Goal: Information Seeking & Learning: Learn about a topic

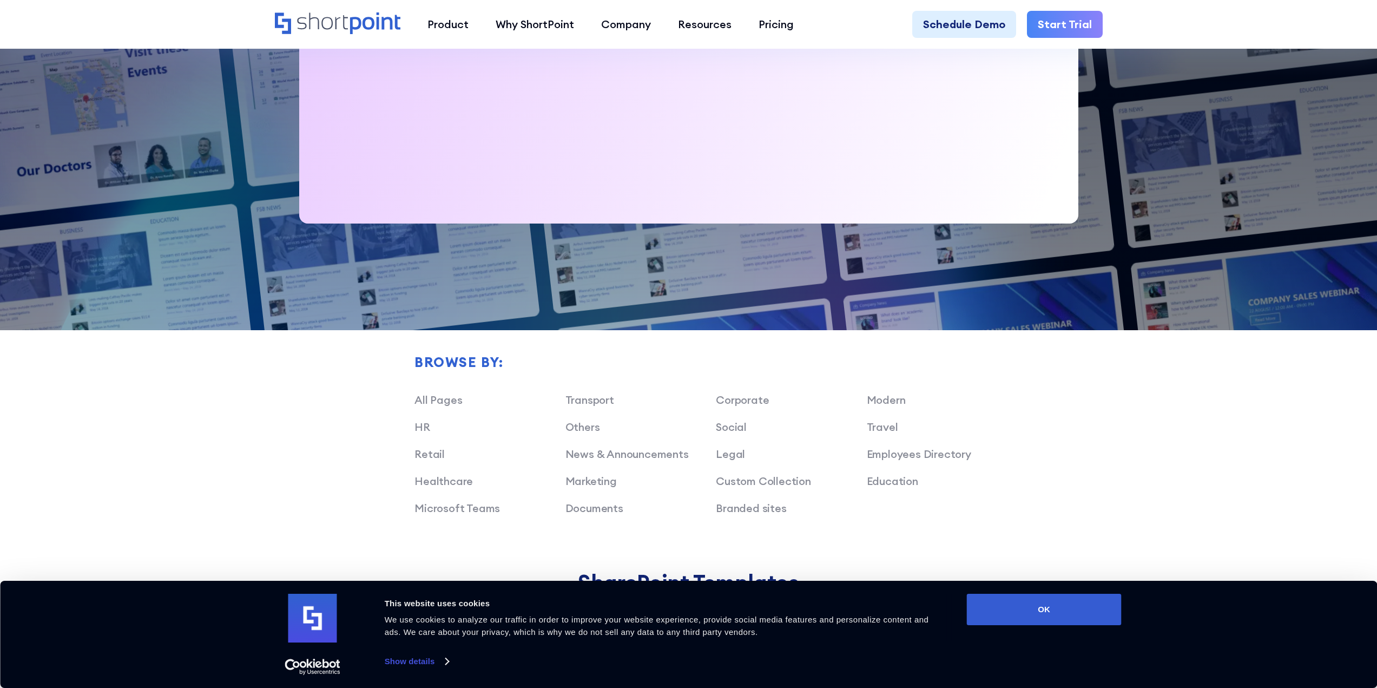
scroll to position [811, 0]
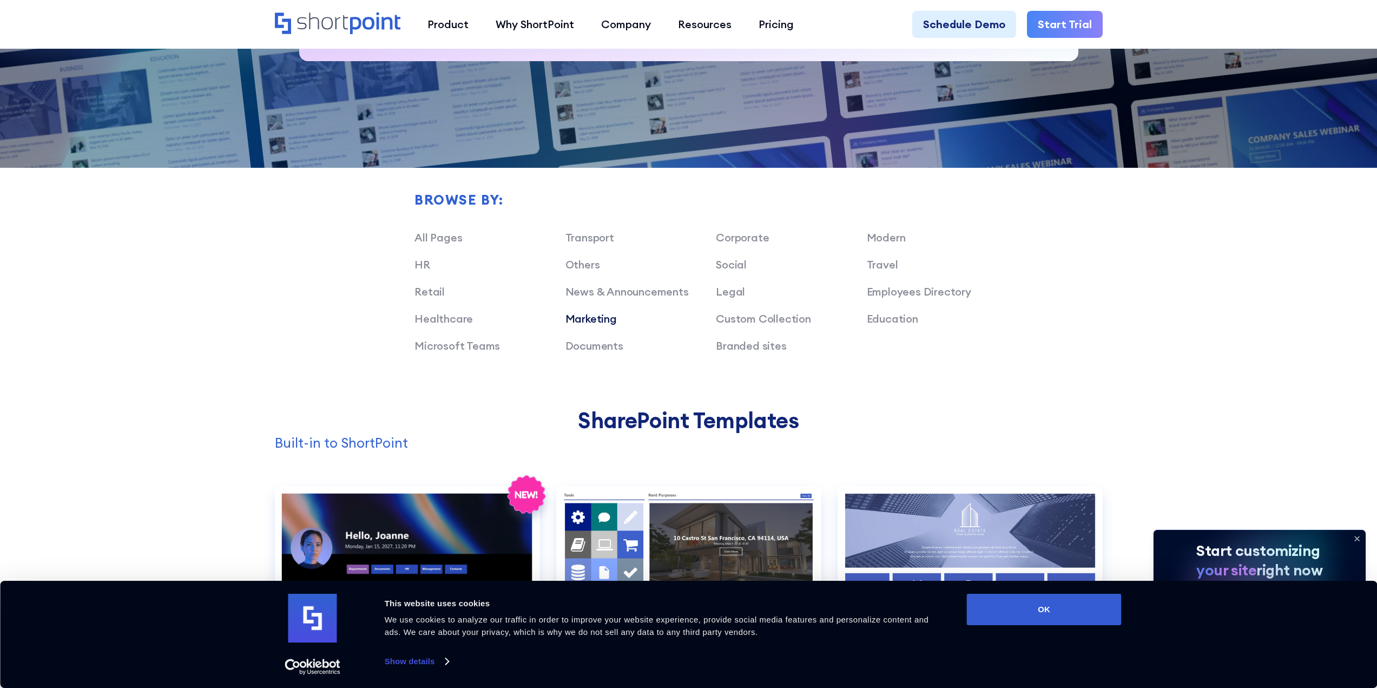
click at [606, 320] on link "Marketing" at bounding box center [590, 319] width 51 height 14
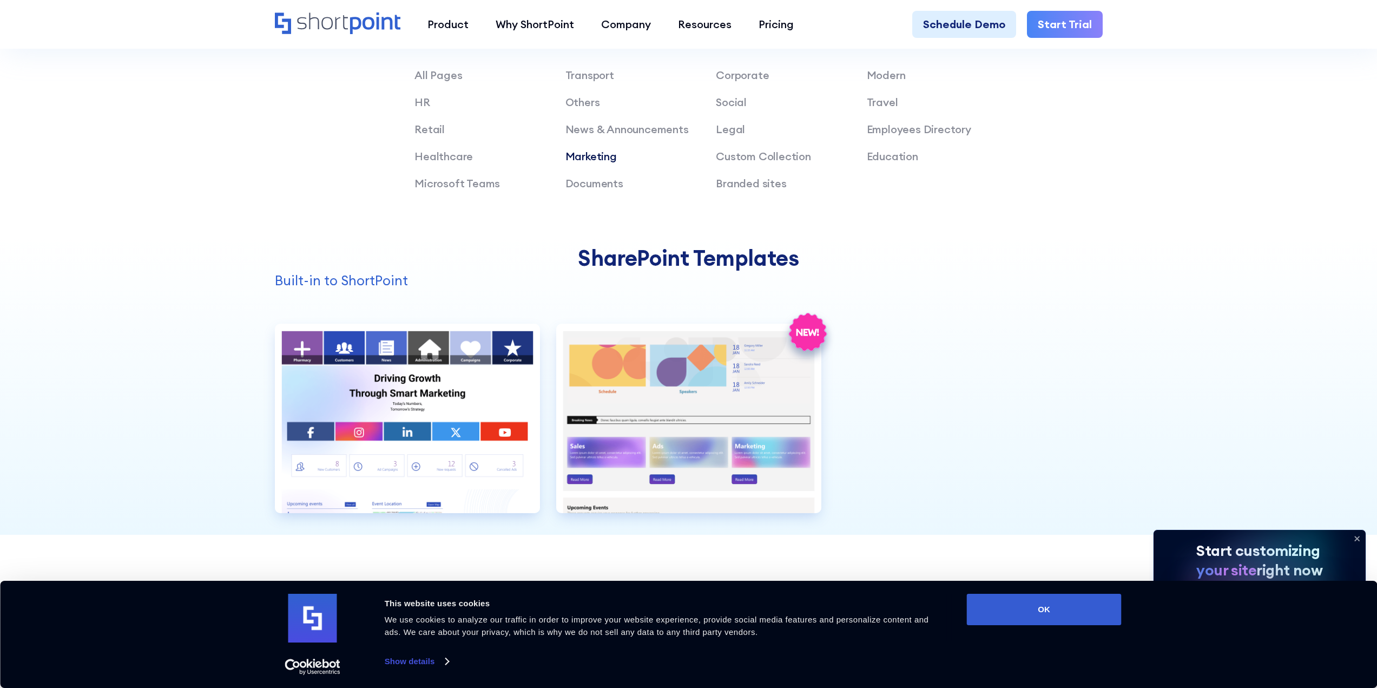
scroll to position [920, 0]
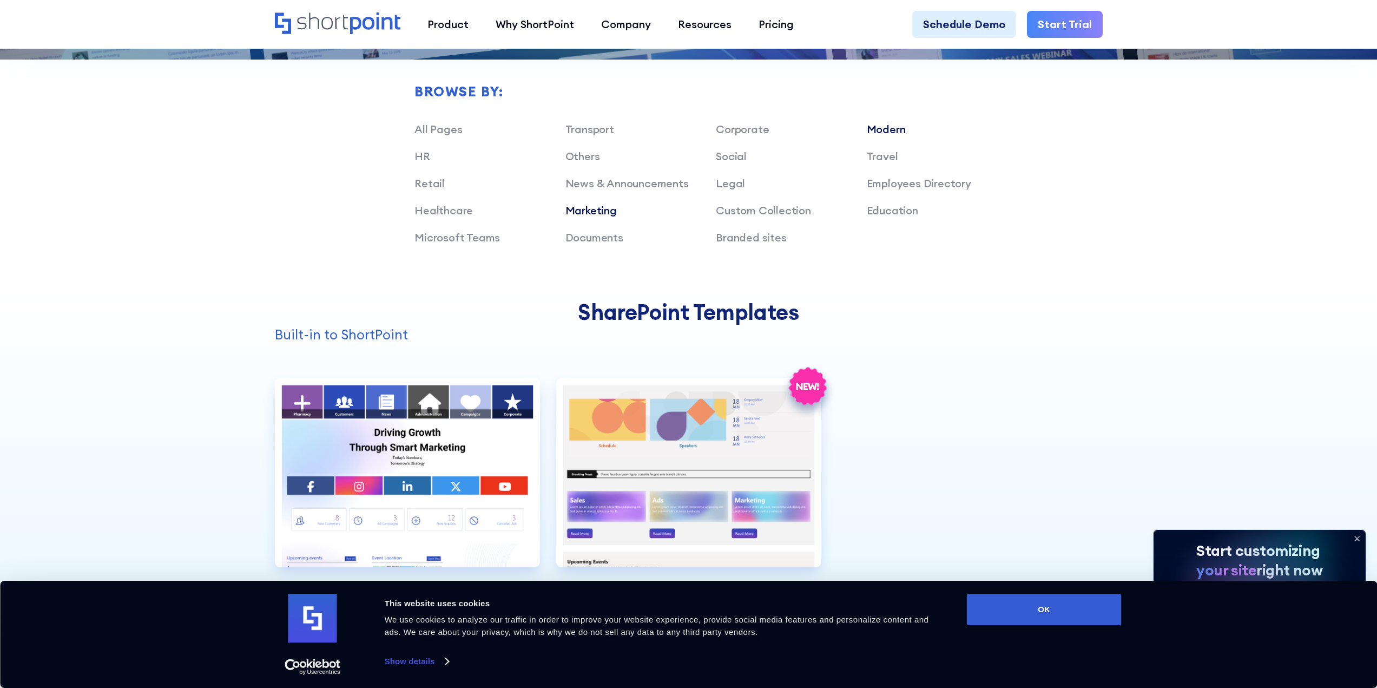
click at [887, 131] on link "Modern" at bounding box center [886, 129] width 39 height 14
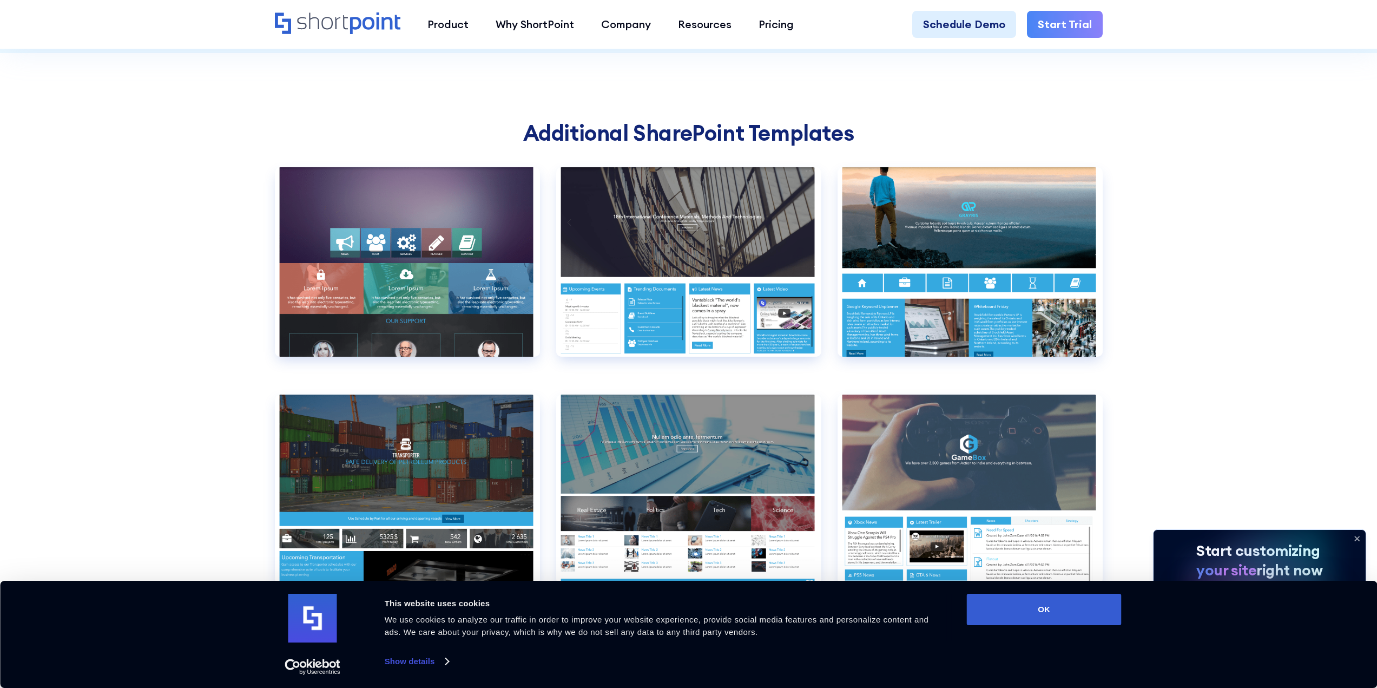
scroll to position [1136, 0]
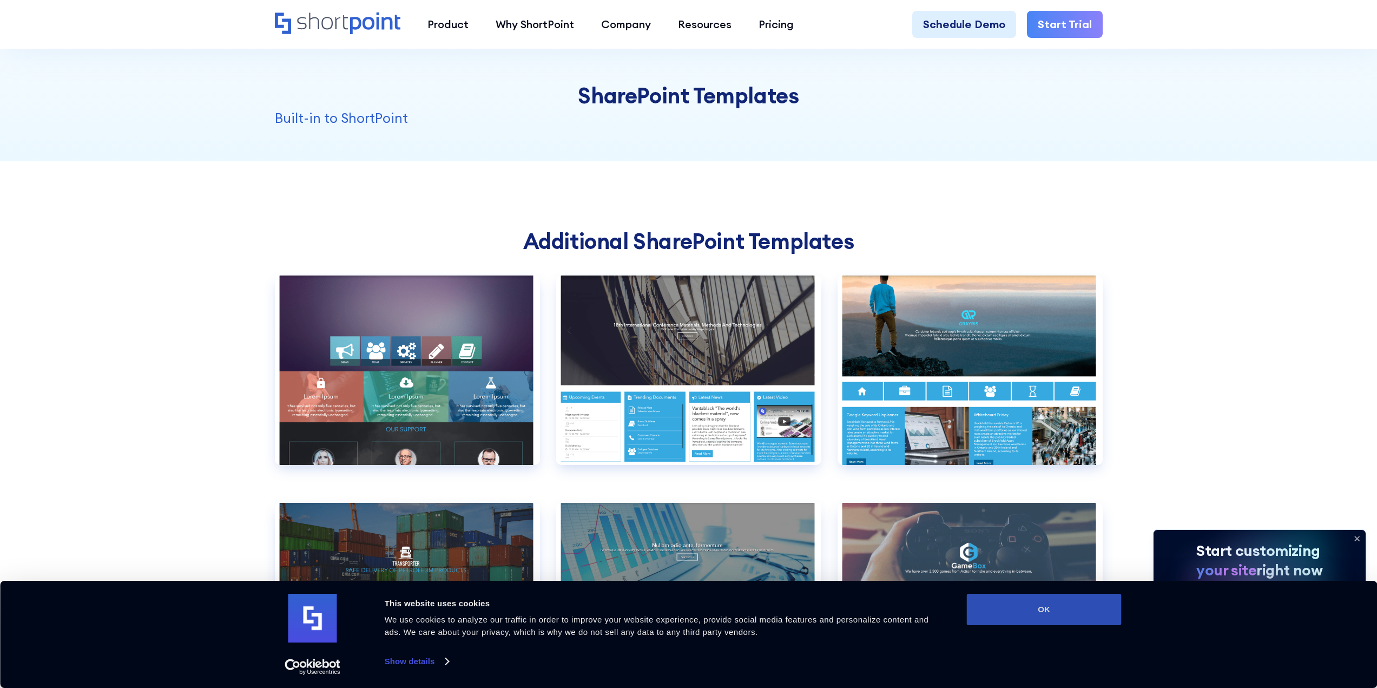
click at [1059, 617] on button "OK" at bounding box center [1044, 608] width 155 height 31
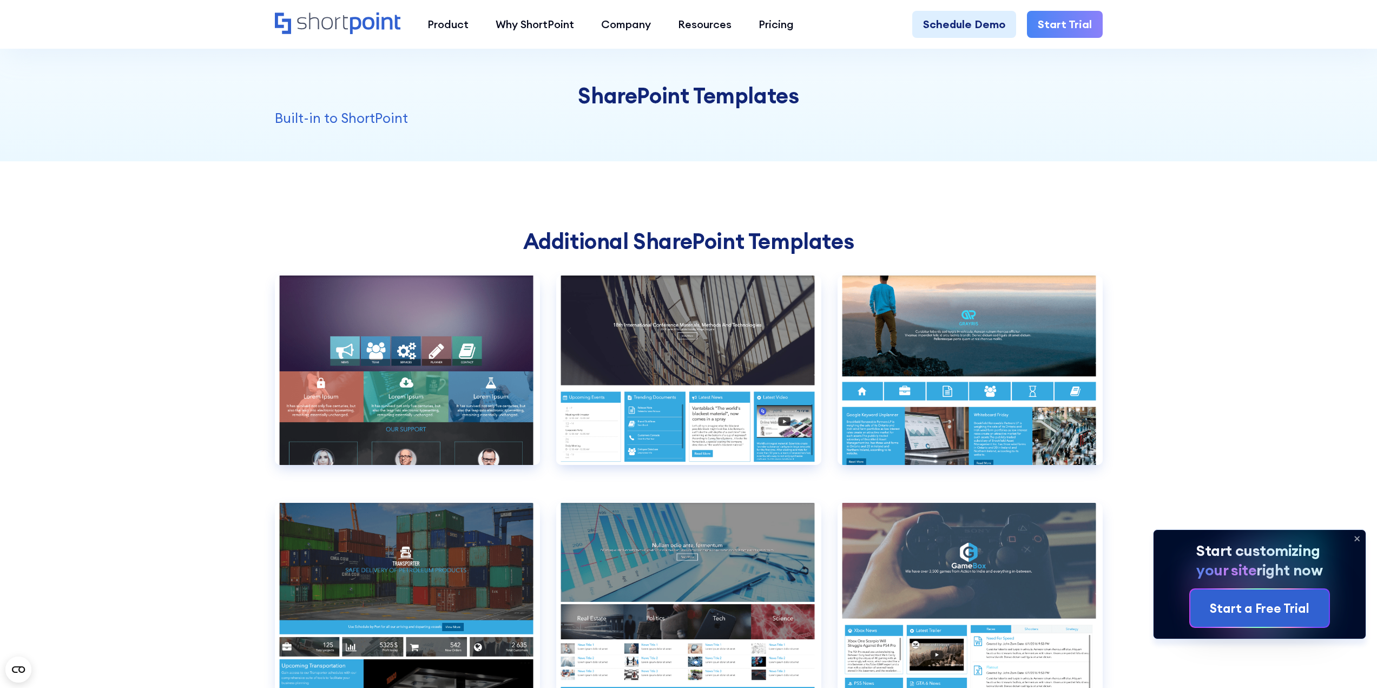
scroll to position [1028, 0]
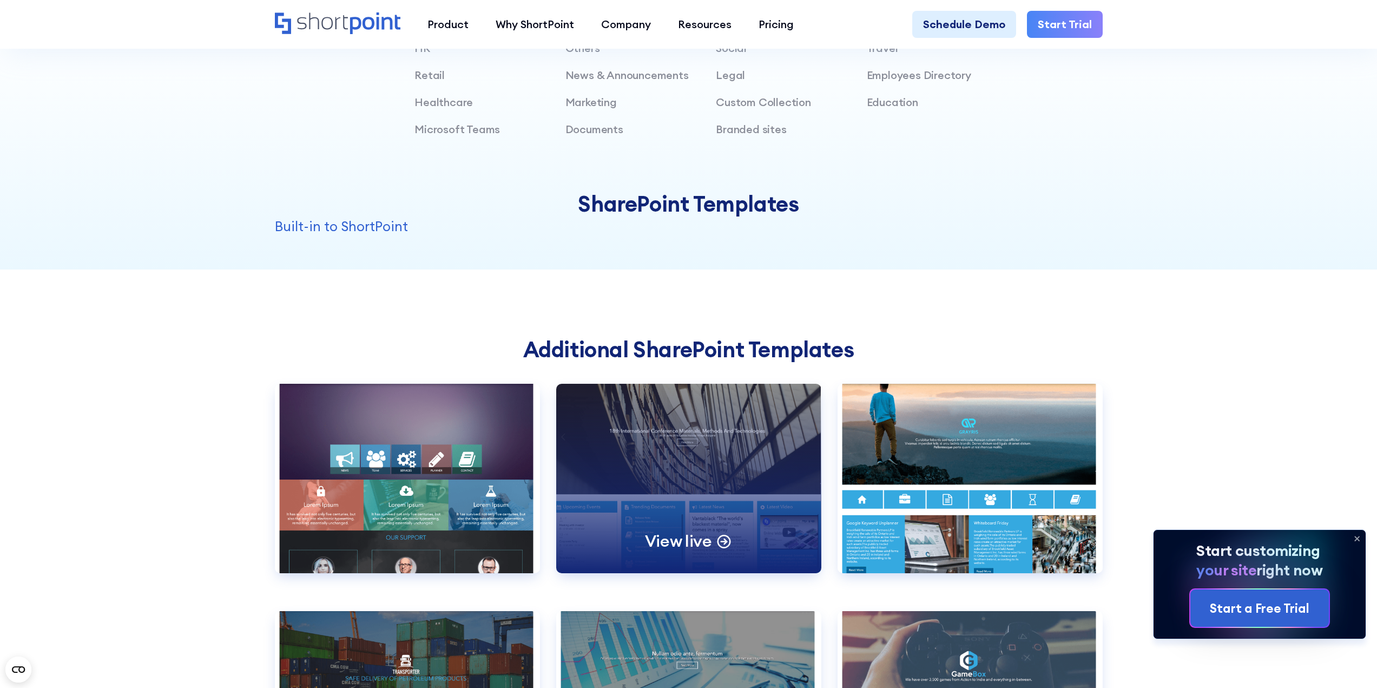
click at [674, 534] on p "View live" at bounding box center [678, 540] width 67 height 21
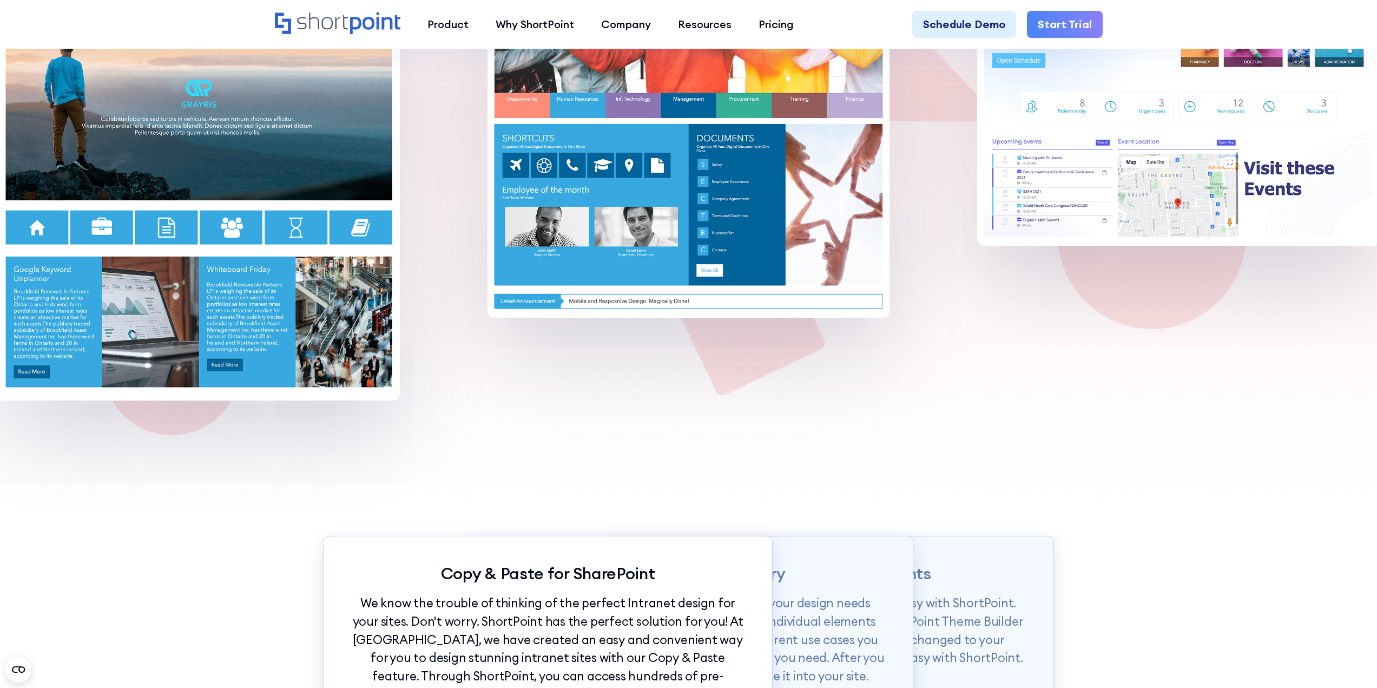
scroll to position [1190, 0]
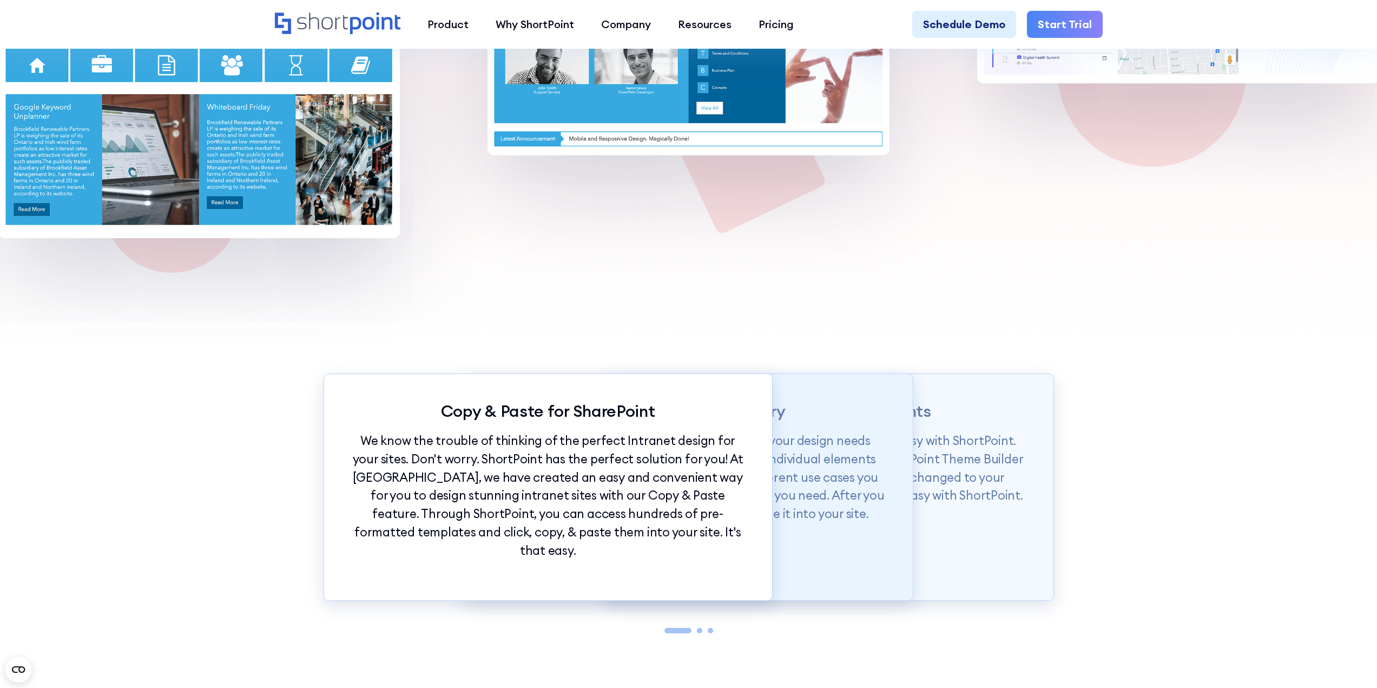
click at [865, 493] on p "Our Demos library is categorized according to your design needs from whole page…" at bounding box center [688, 476] width 394 height 91
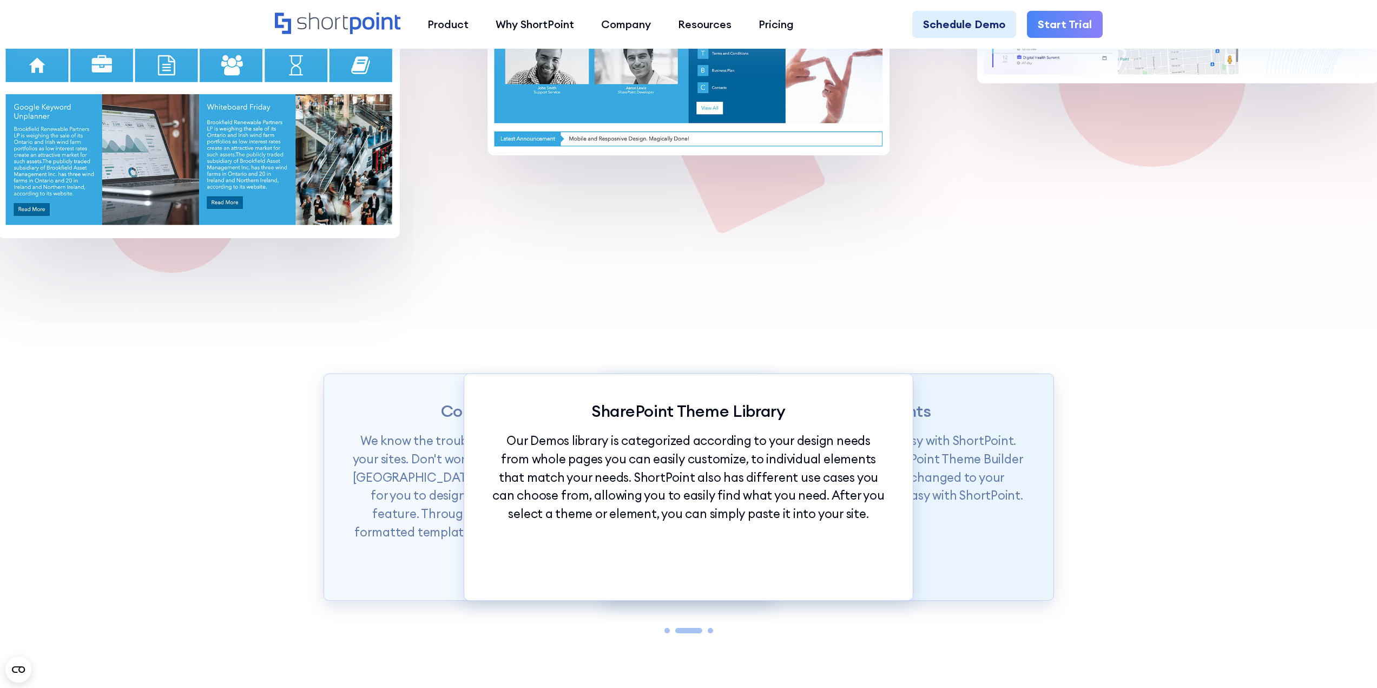
click at [1041, 451] on div "Unify Branding in Moments Want to set branding for your whole site? It's easy w…" at bounding box center [828, 486] width 449 height 227
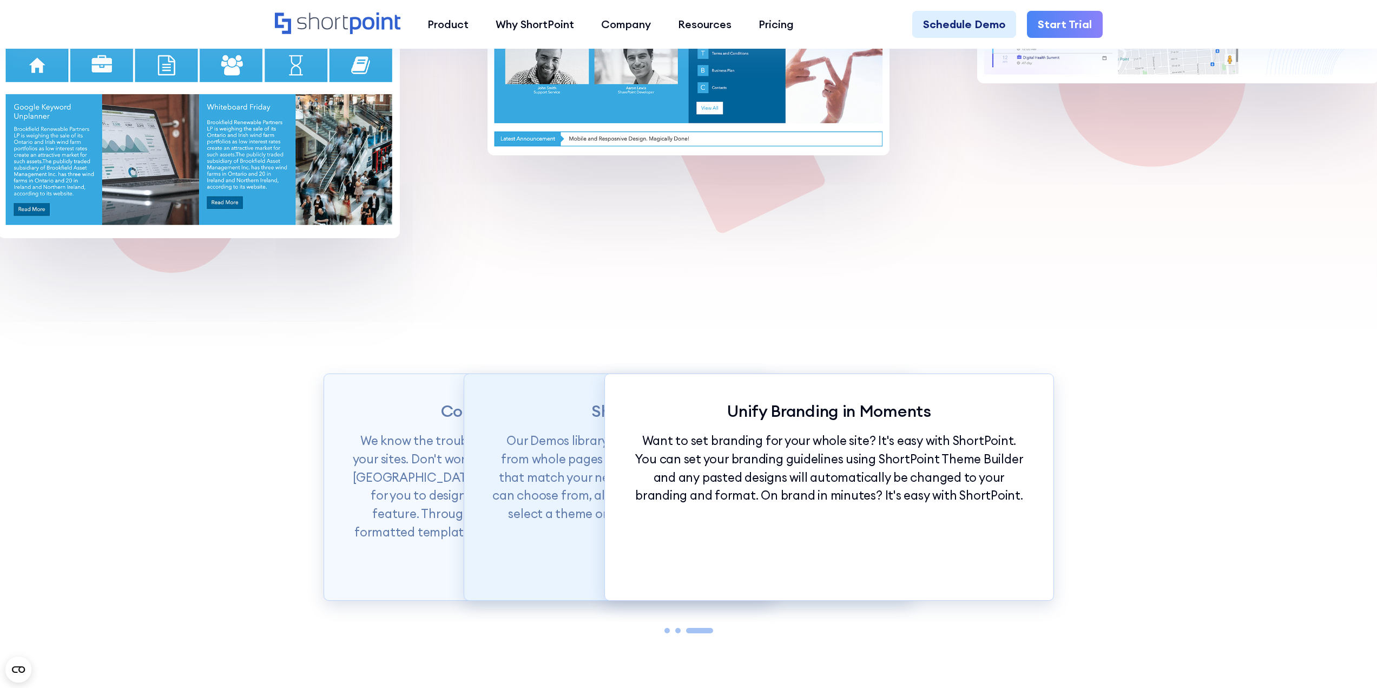
click at [558, 494] on p "Our Demos library is categorized according to your design needs from whole page…" at bounding box center [688, 476] width 394 height 91
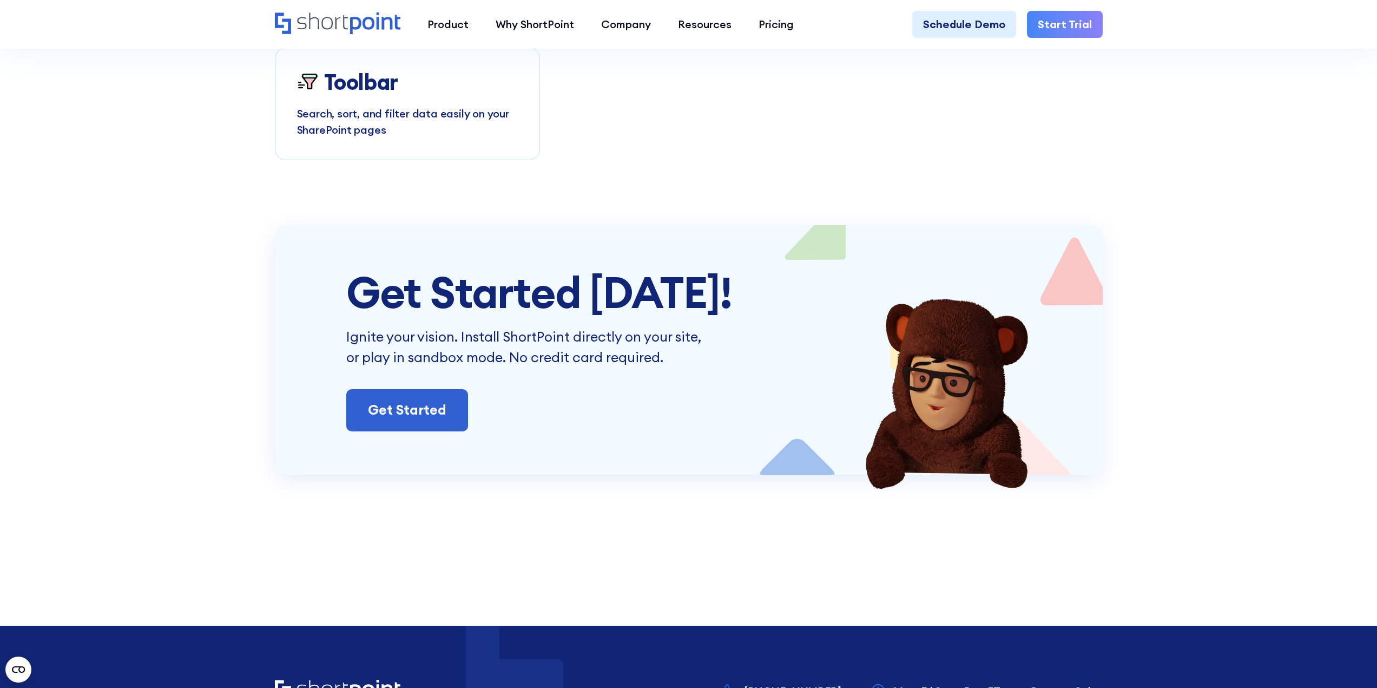
scroll to position [4922, 0]
